Goal: Information Seeking & Learning: Learn about a topic

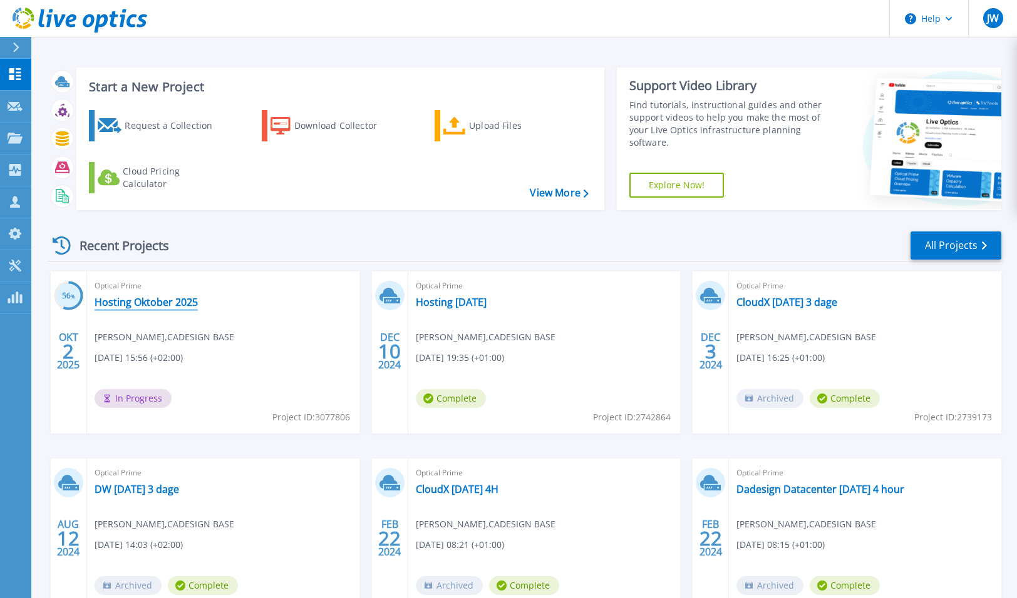
click at [160, 301] on link "Hosting Oktober 2025" at bounding box center [146, 302] width 103 height 13
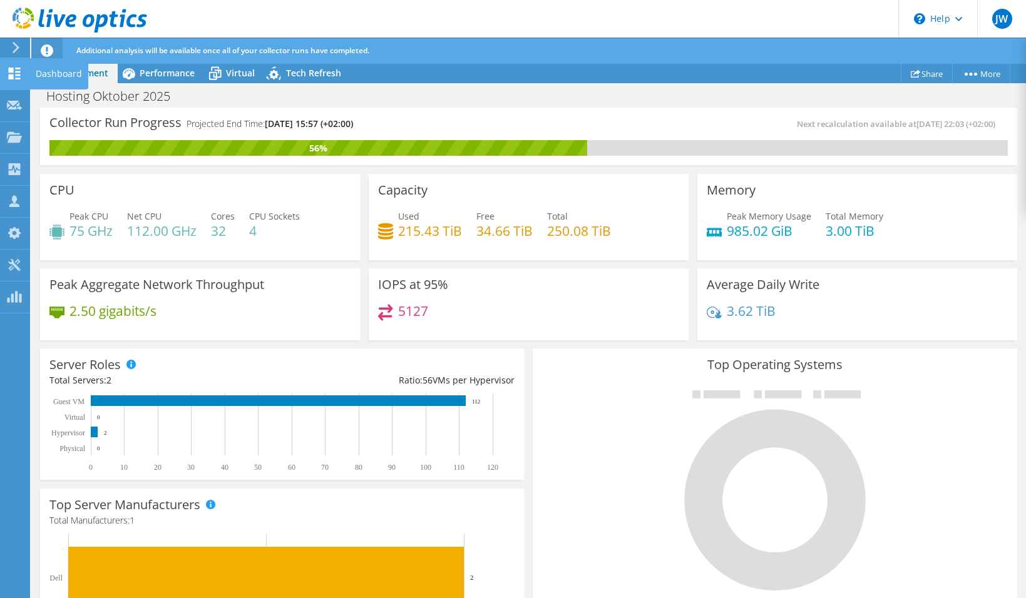
click at [16, 76] on use at bounding box center [15, 74] width 12 height 12
click at [170, 69] on span "Performance" at bounding box center [167, 73] width 55 height 12
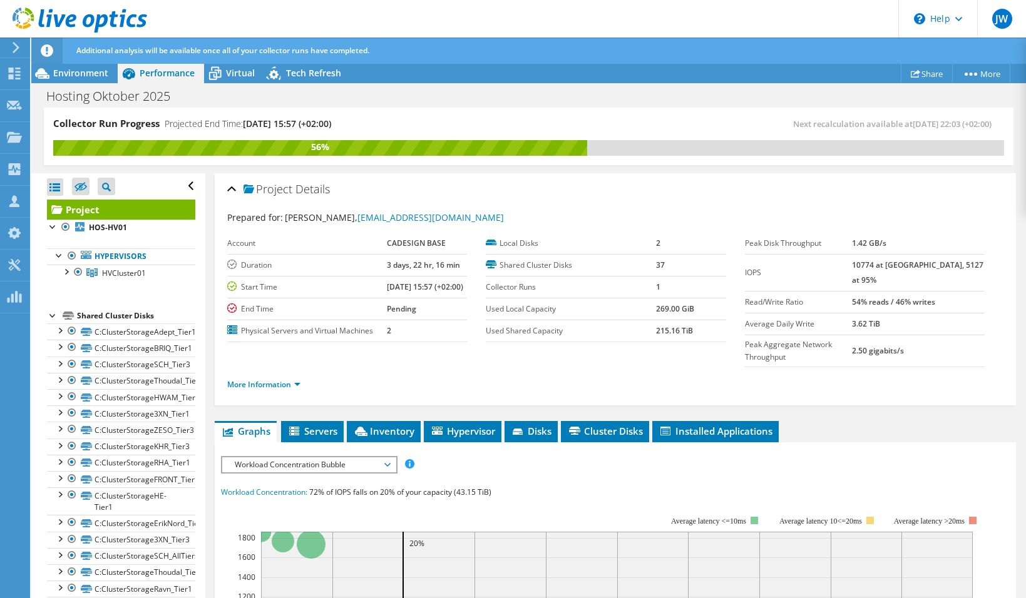
click at [309, 467] on span "Workload Concentration Bubble" at bounding box center [308, 465] width 161 height 15
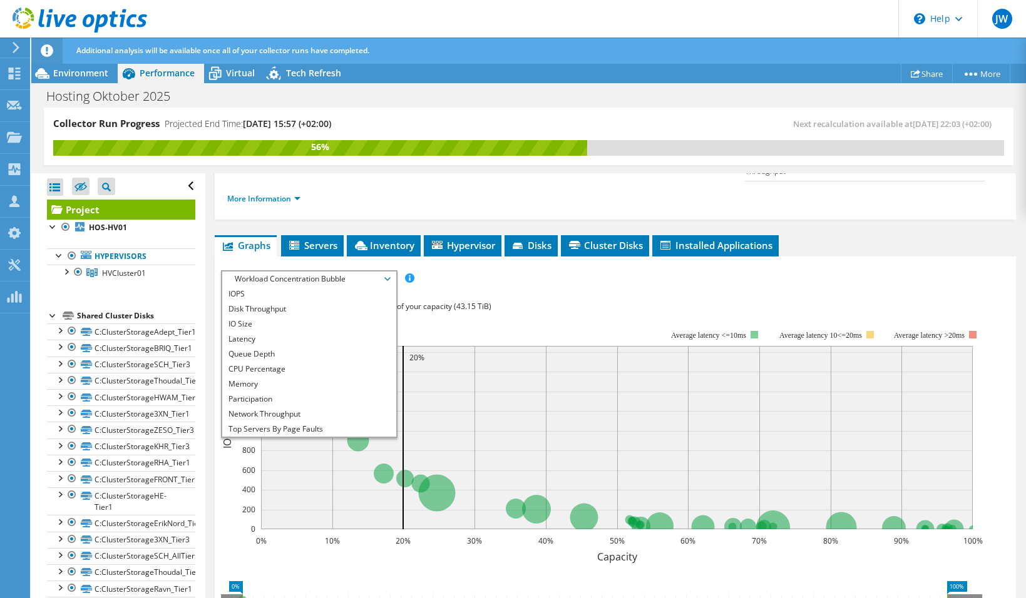
scroll to position [188, 0]
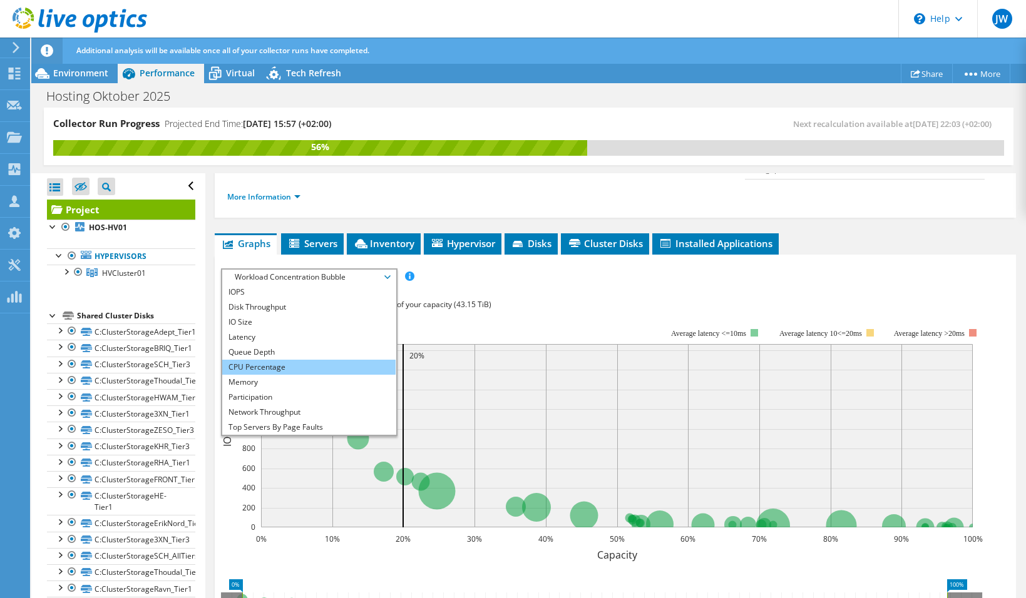
click at [258, 364] on li "CPU Percentage" at bounding box center [308, 367] width 173 height 15
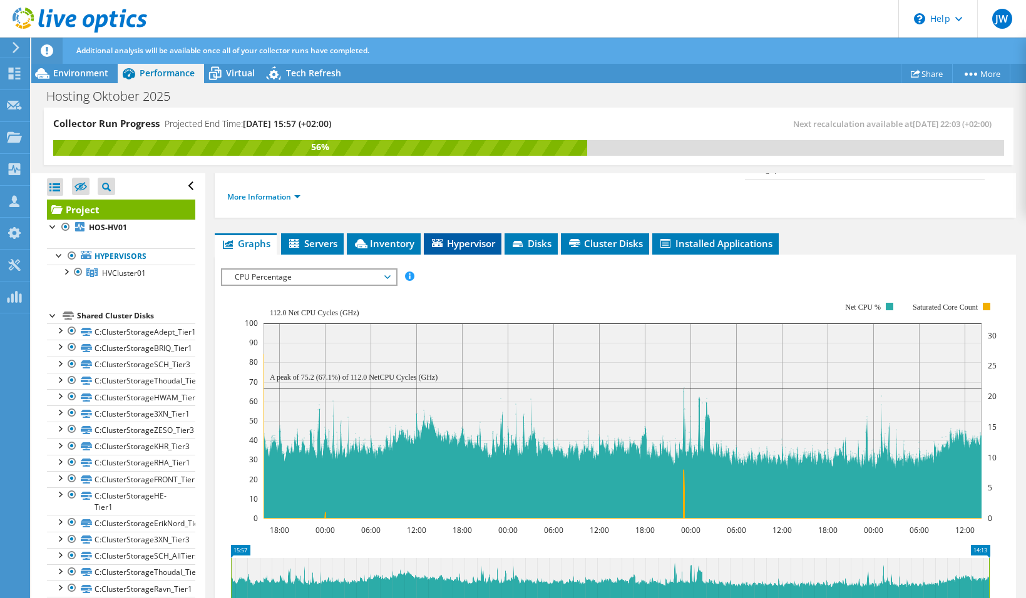
click at [469, 244] on span "Hypervisor" at bounding box center [462, 243] width 65 height 13
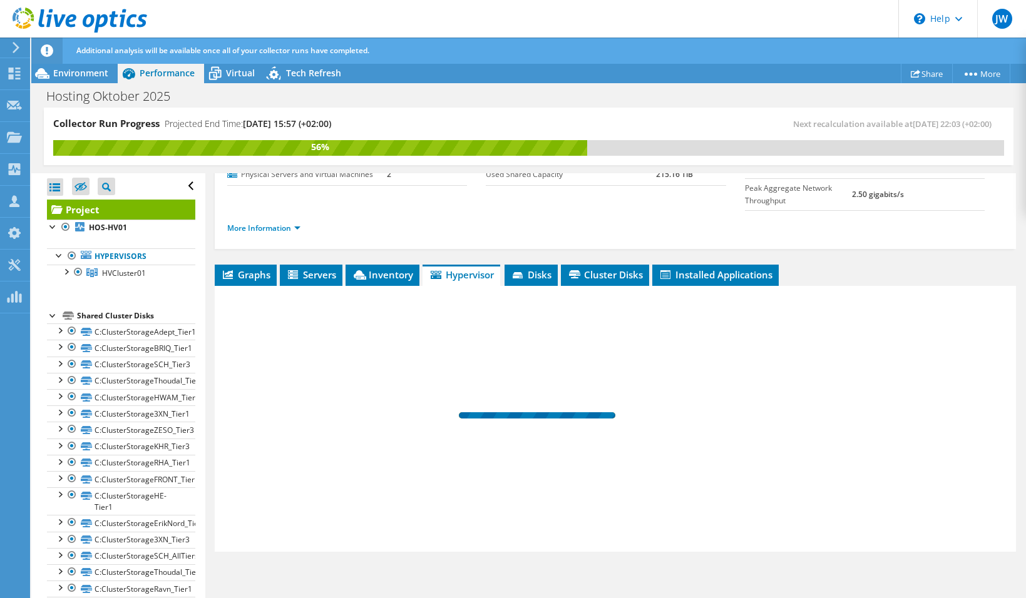
scroll to position [156, 0]
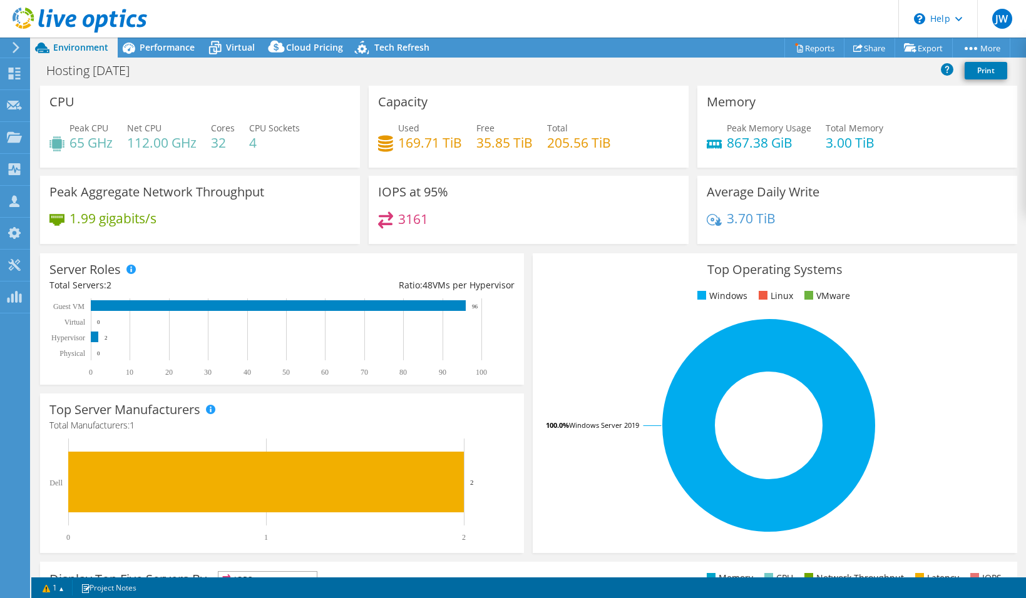
select select "USD"
click at [162, 44] on span "Performance" at bounding box center [167, 47] width 55 height 12
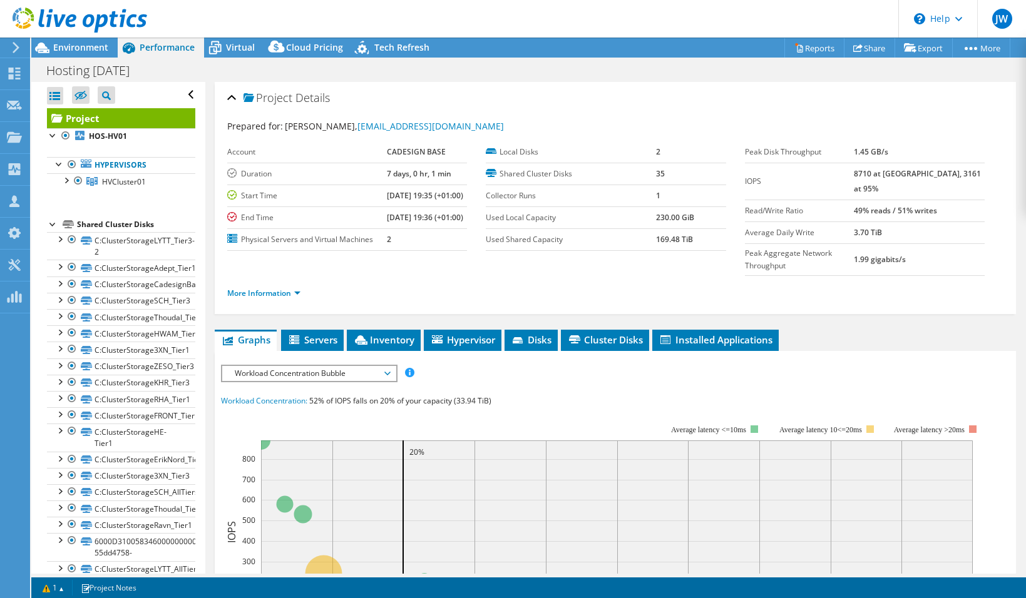
click at [304, 381] on span "Workload Concentration Bubble" at bounding box center [308, 373] width 161 height 15
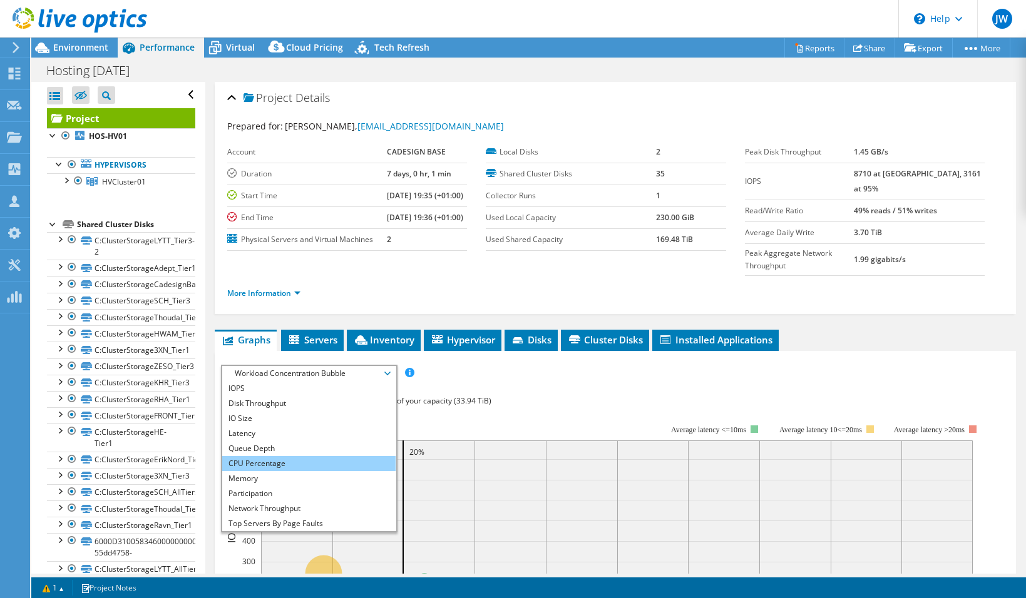
click at [264, 471] on li "CPU Percentage" at bounding box center [308, 463] width 173 height 15
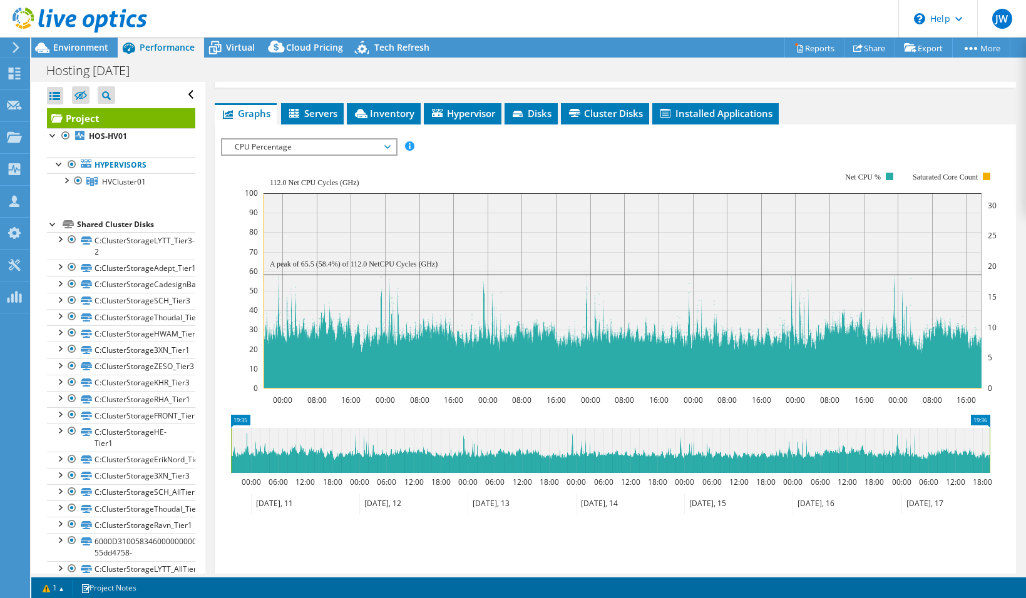
scroll to position [250, 0]
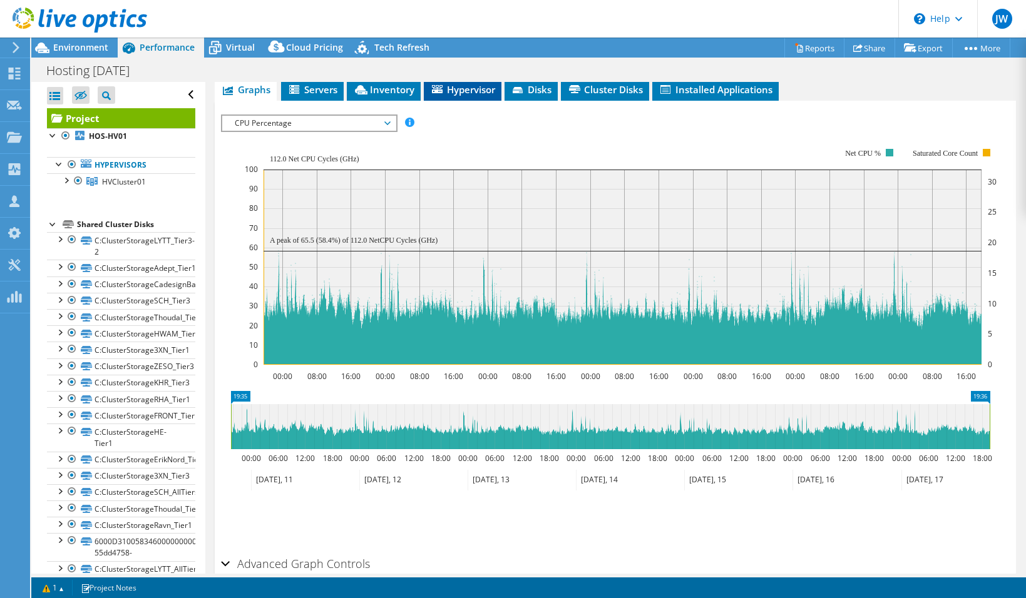
click at [458, 96] on span "Hypervisor" at bounding box center [462, 89] width 65 height 13
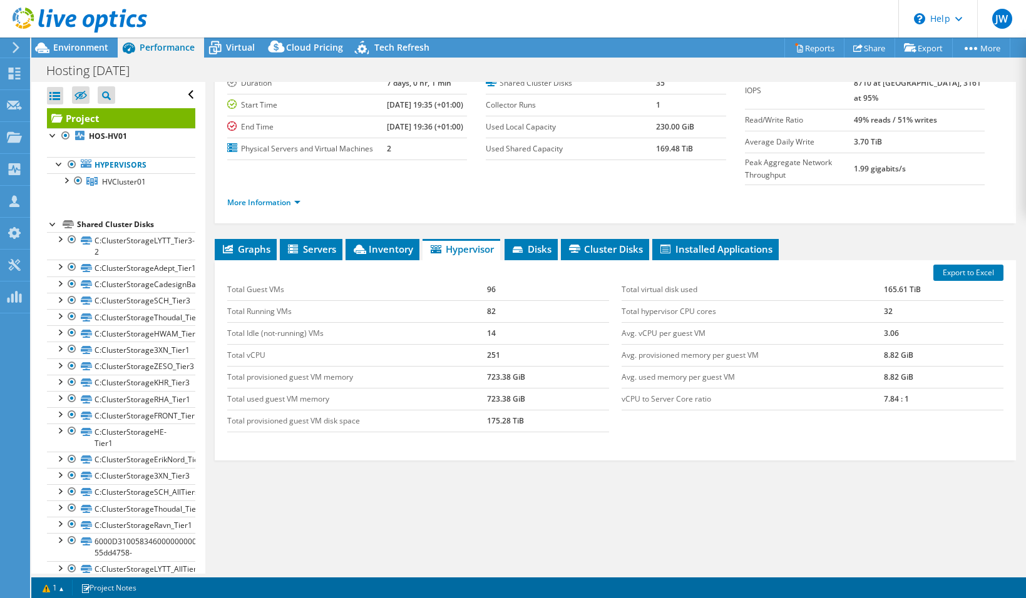
scroll to position [0, 0]
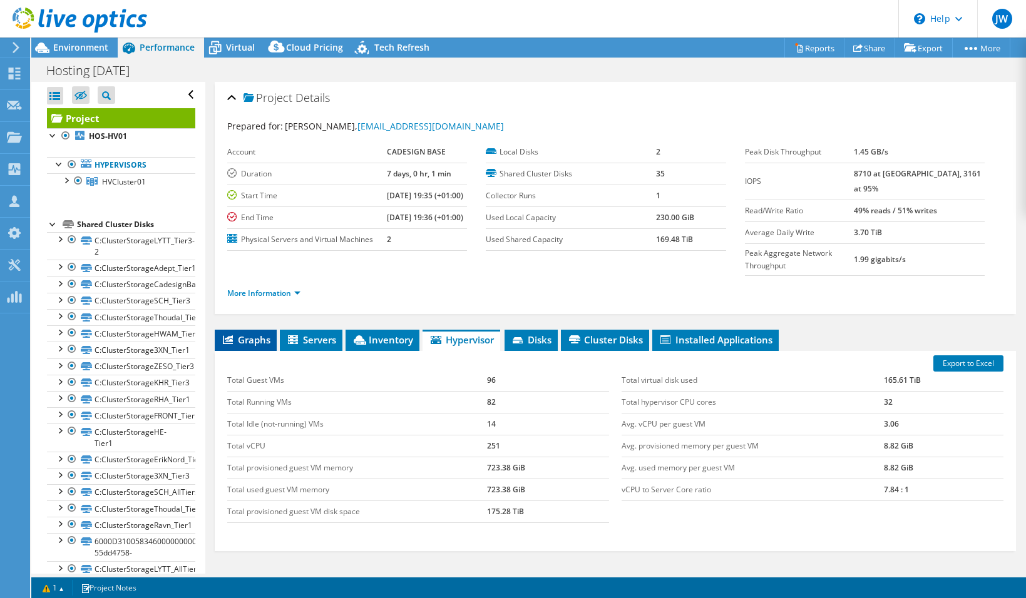
click at [249, 346] on span "Graphs" at bounding box center [245, 340] width 49 height 13
